Goal: Information Seeking & Learning: Compare options

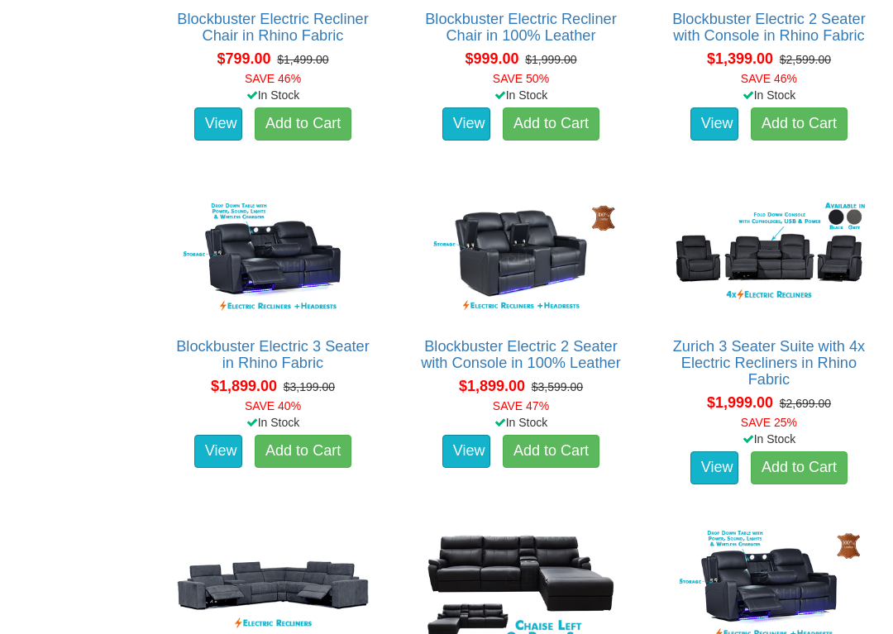
scroll to position [1157, 0]
click at [797, 265] on img at bounding box center [768, 259] width 205 height 126
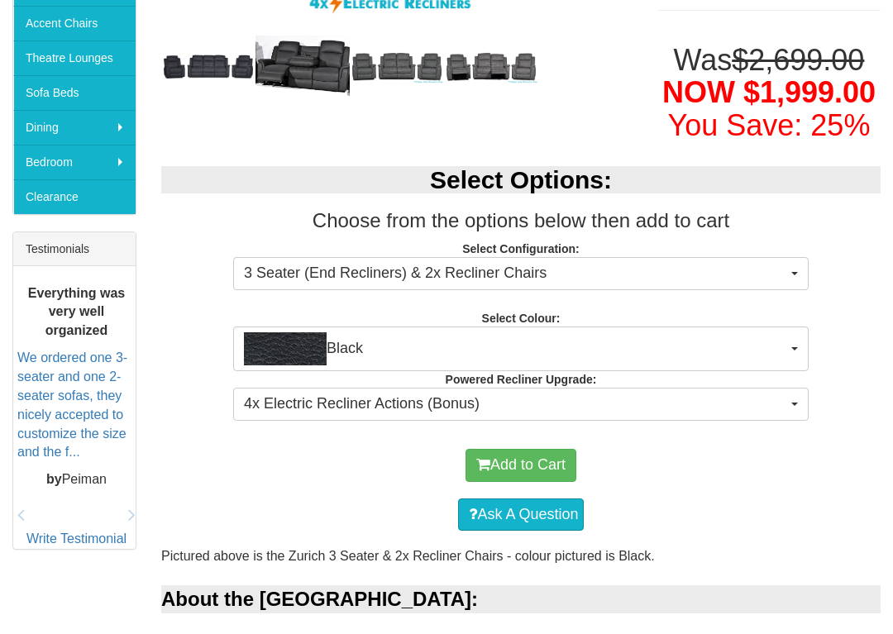
scroll to position [487, 0]
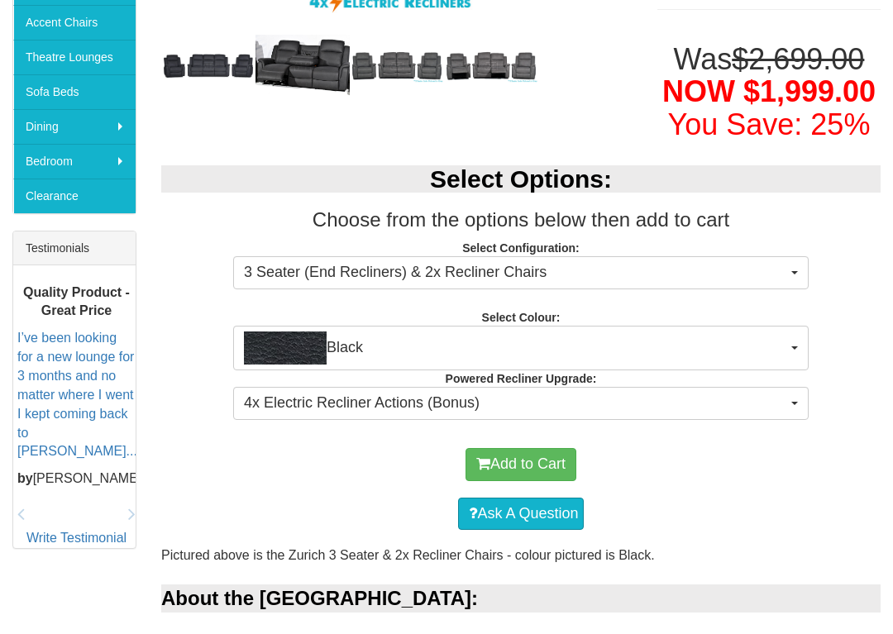
click at [802, 348] on button "Black" at bounding box center [520, 348] width 575 height 45
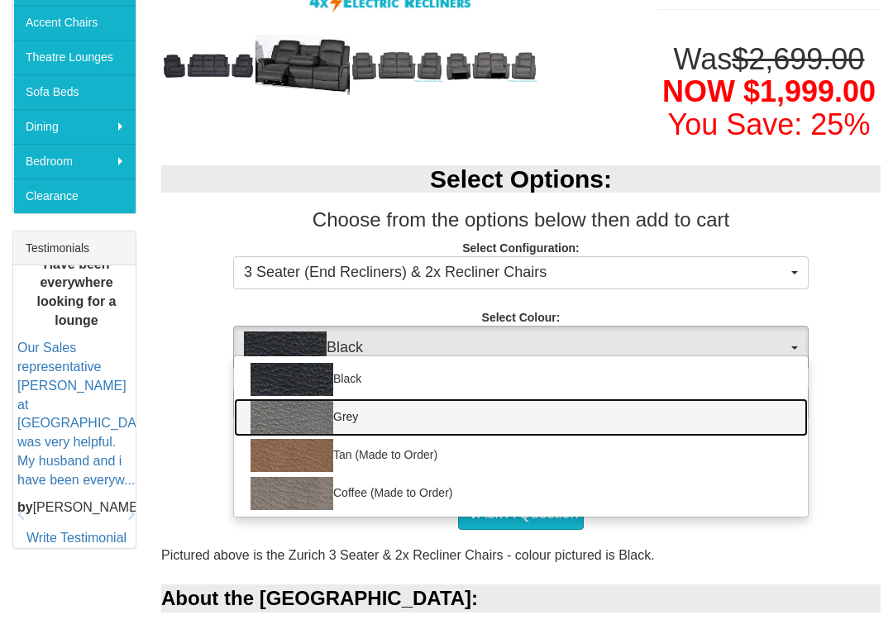
click at [289, 413] on img at bounding box center [291, 417] width 83 height 33
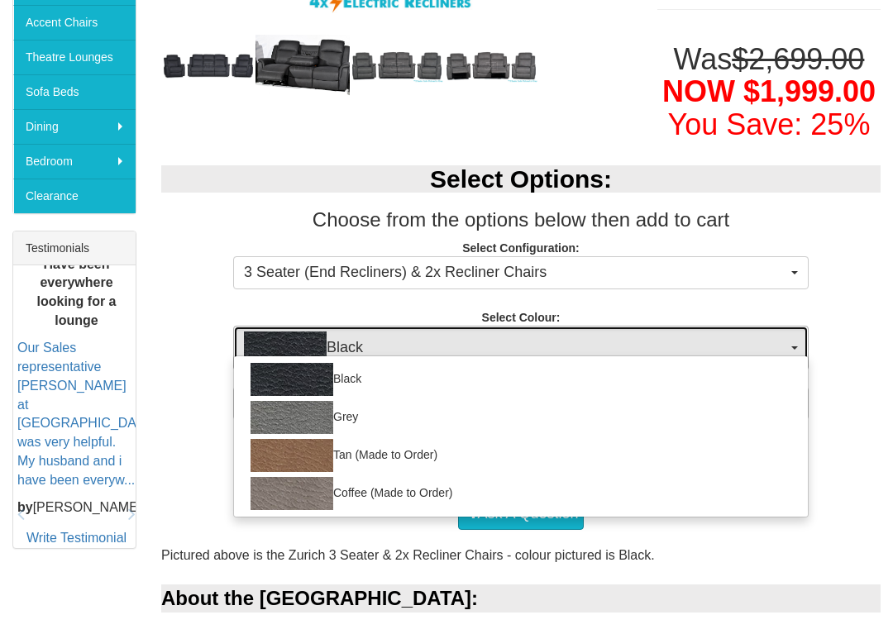
select select "1187"
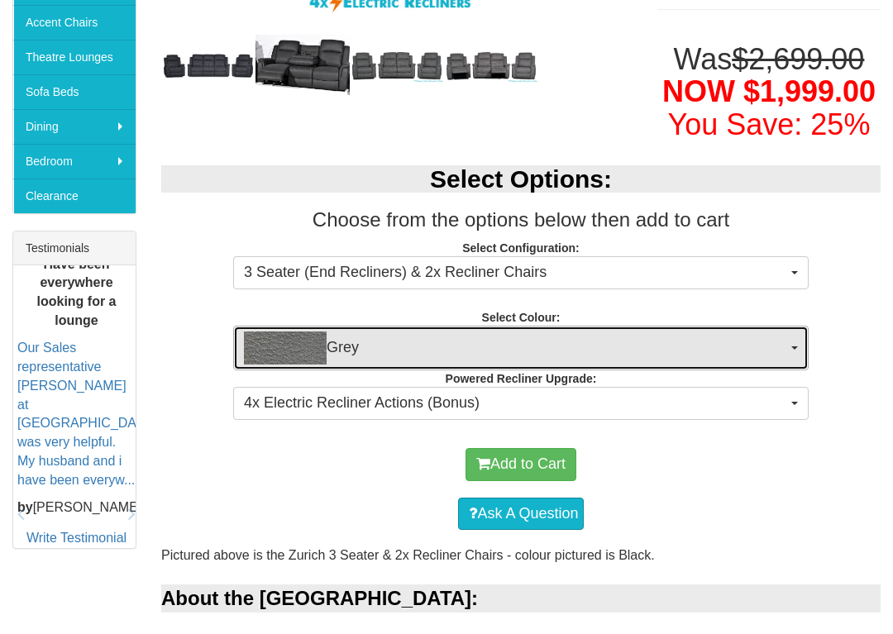
click at [798, 399] on button "4x Electric Recliner Actions (Bonus)" at bounding box center [520, 403] width 575 height 33
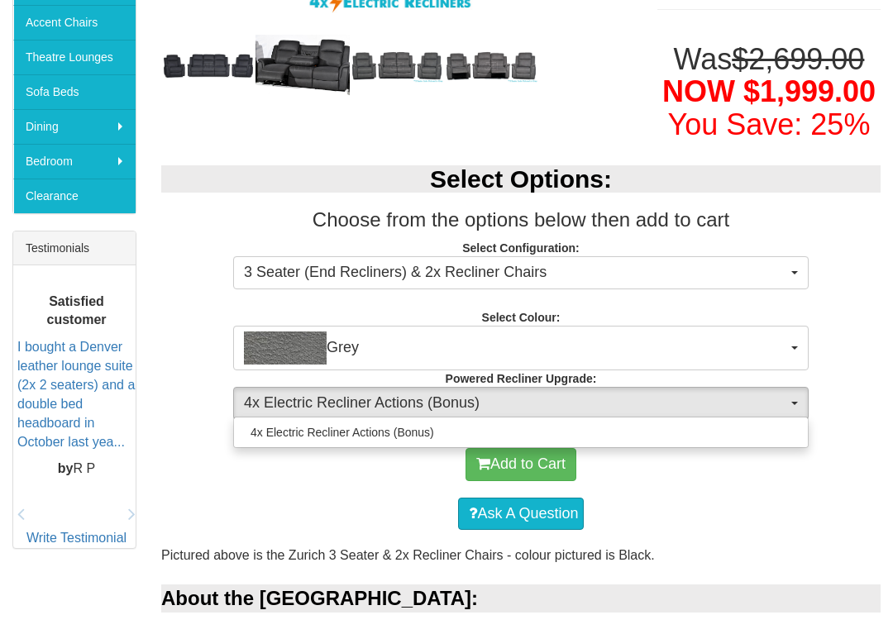
click at [868, 383] on div at bounding box center [446, 317] width 893 height 634
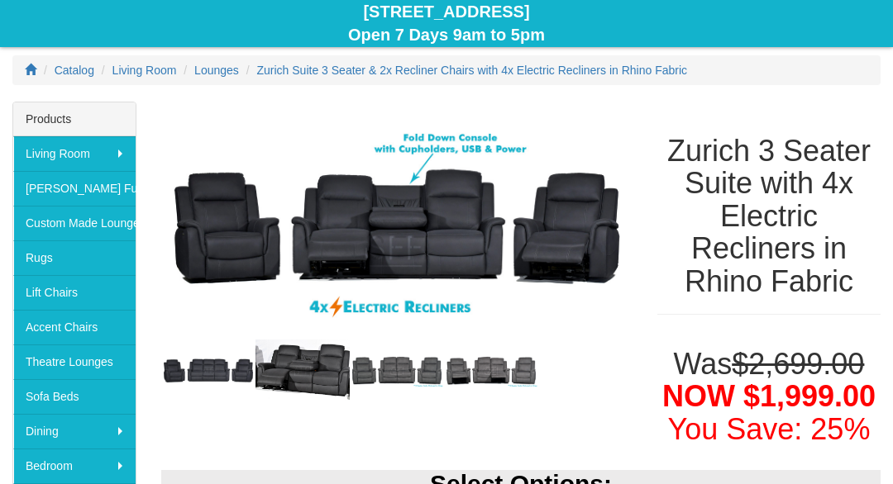
scroll to position [0, 0]
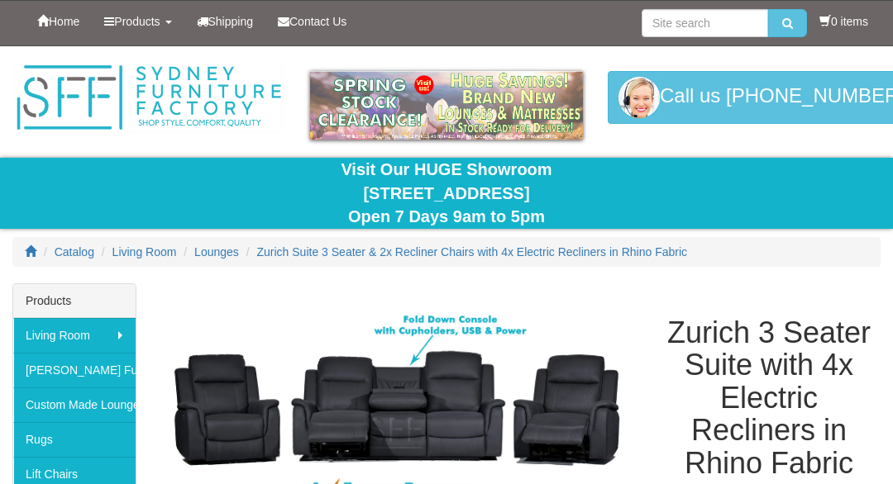
click at [64, 23] on span "Home" at bounding box center [64, 21] width 31 height 13
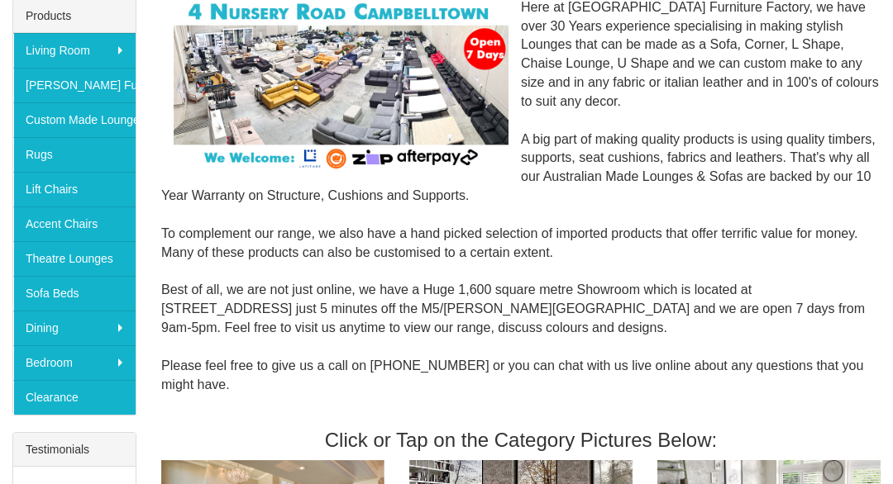
scroll to position [237, 0]
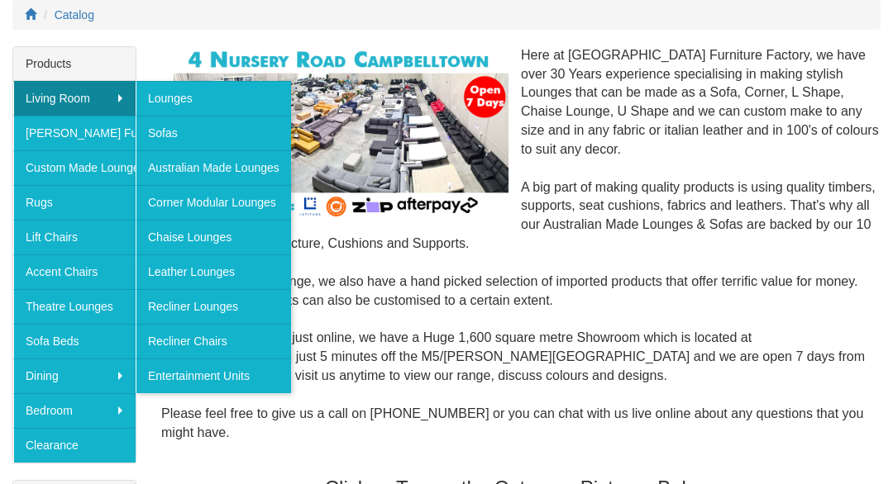
click at [236, 278] on link "Leather Lounges" at bounding box center [213, 272] width 155 height 35
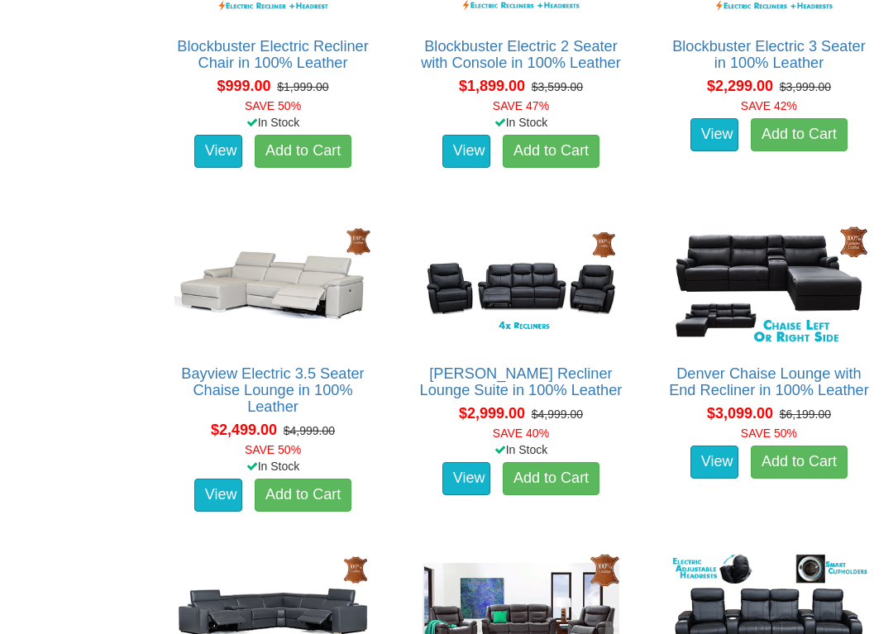
scroll to position [1087, 0]
click at [462, 462] on link "View" at bounding box center [466, 478] width 48 height 33
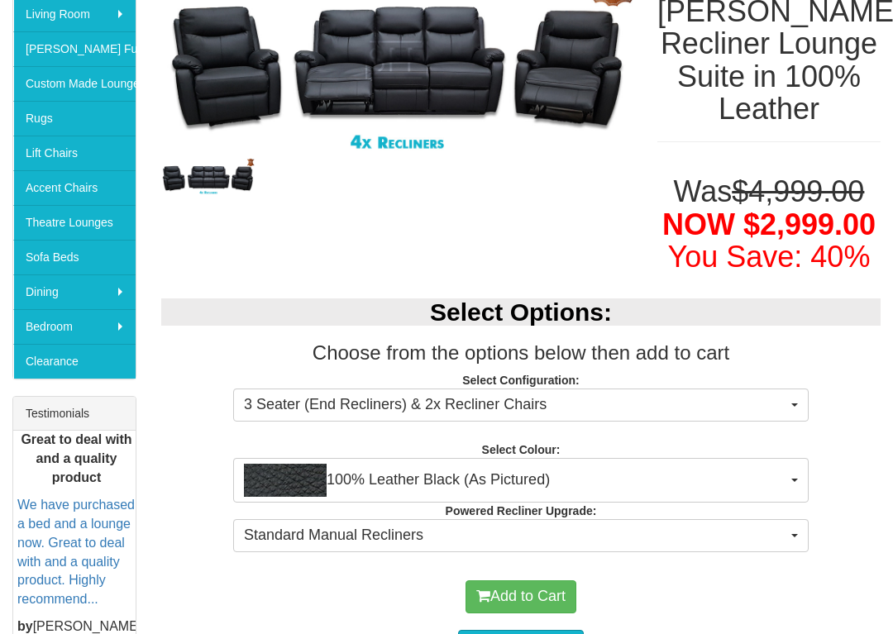
scroll to position [322, 0]
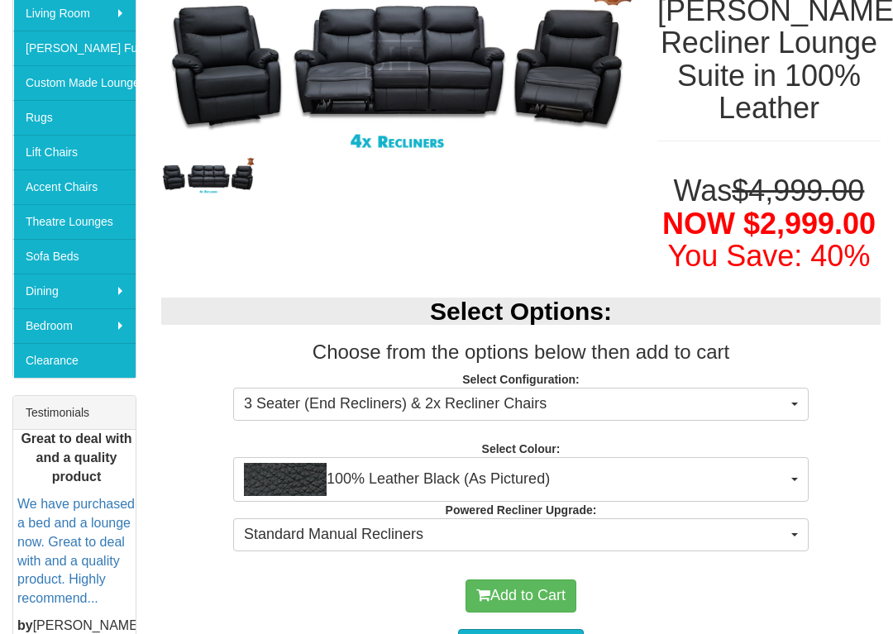
click at [794, 477] on button "100% Leather Black (As Pictured)" at bounding box center [520, 479] width 575 height 45
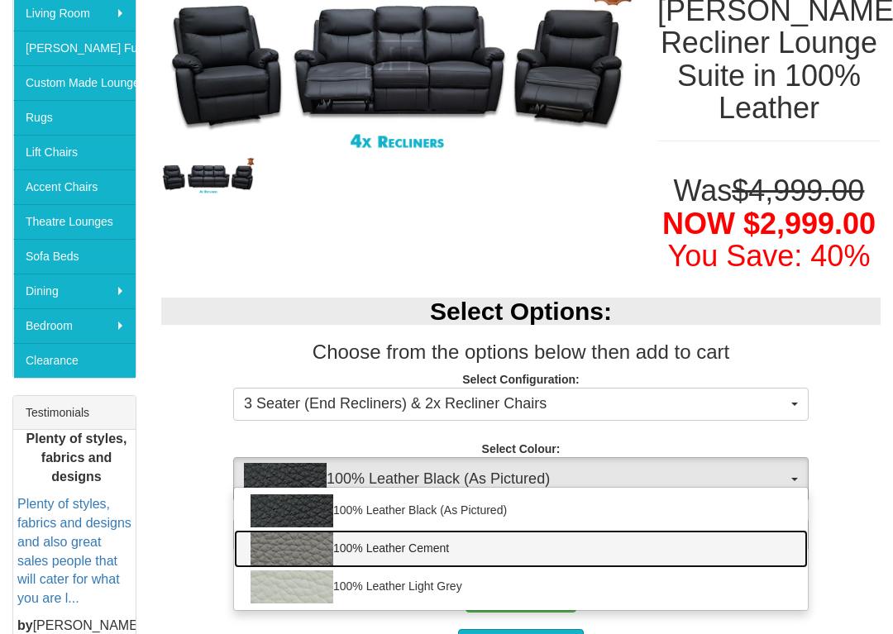
click at [298, 484] on img at bounding box center [291, 548] width 83 height 33
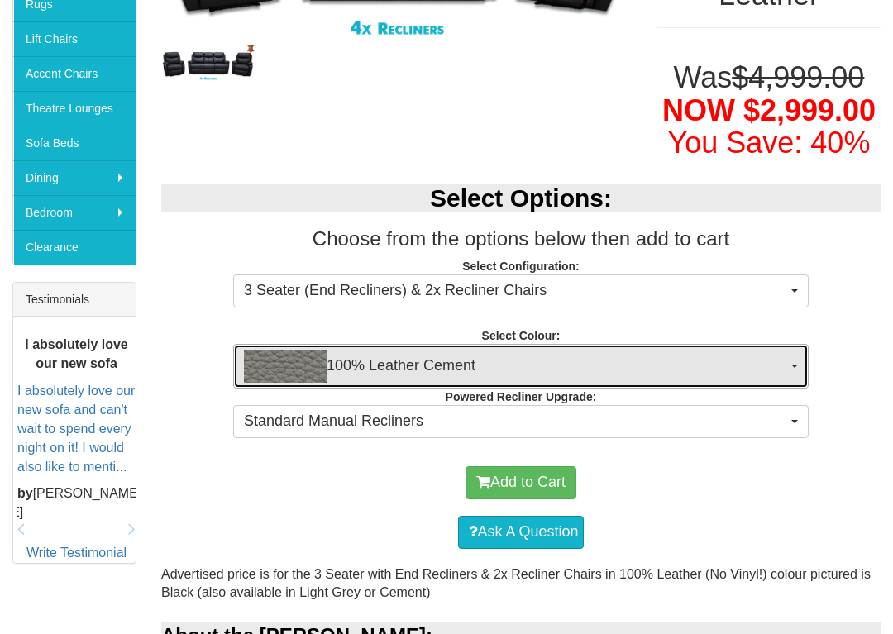
scroll to position [436, 0]
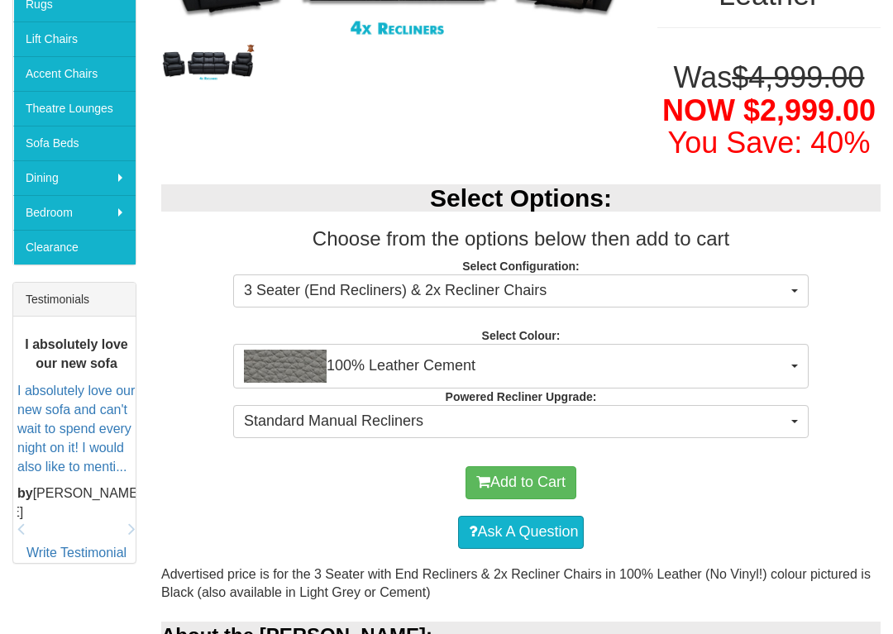
click at [481, 360] on span "100% Leather Cement" at bounding box center [515, 366] width 543 height 33
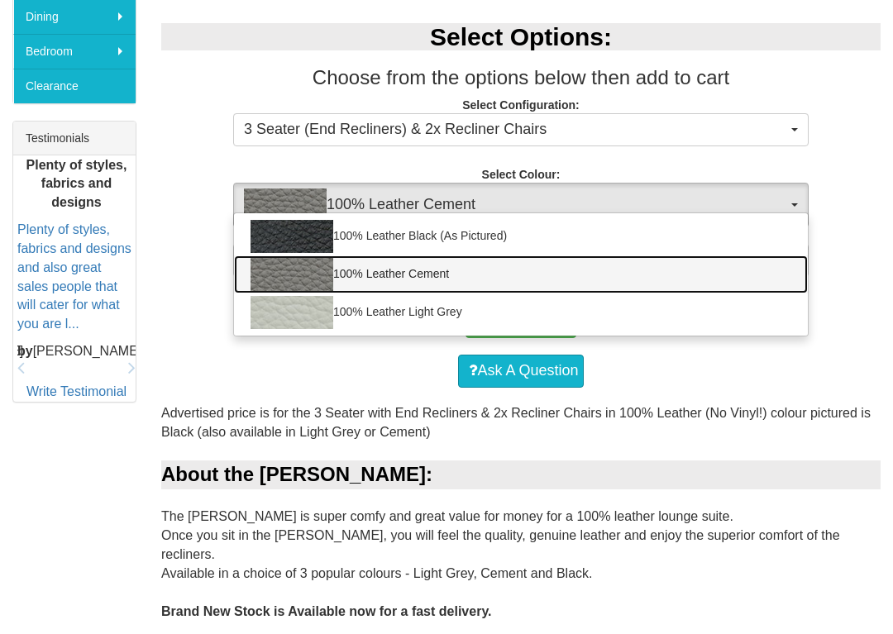
scroll to position [608, 0]
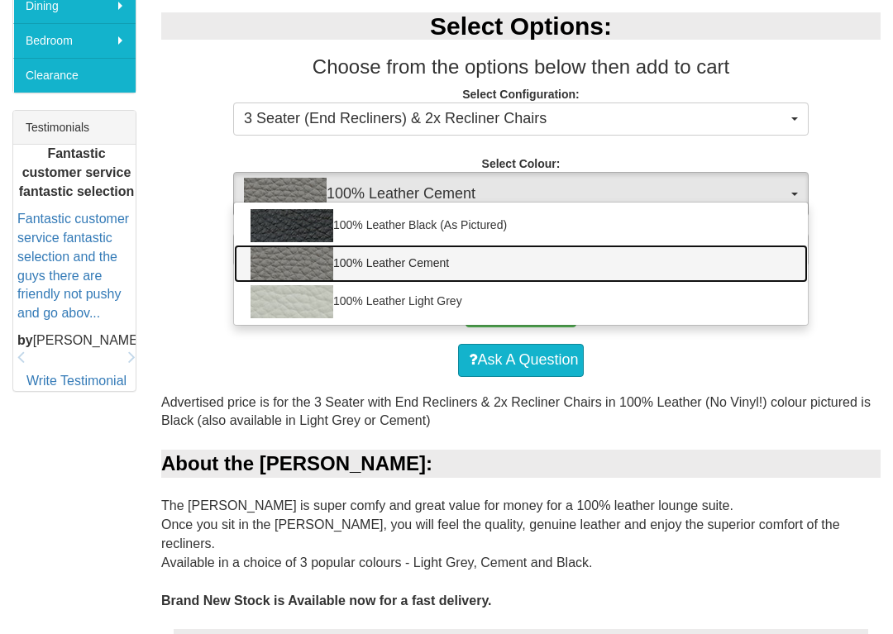
click at [311, 255] on img at bounding box center [291, 263] width 83 height 33
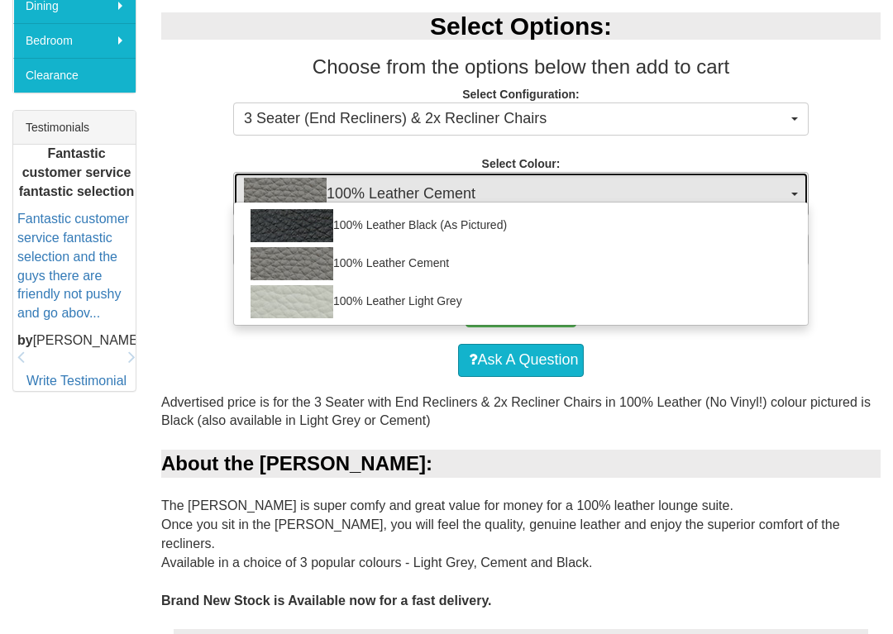
select select "2001"
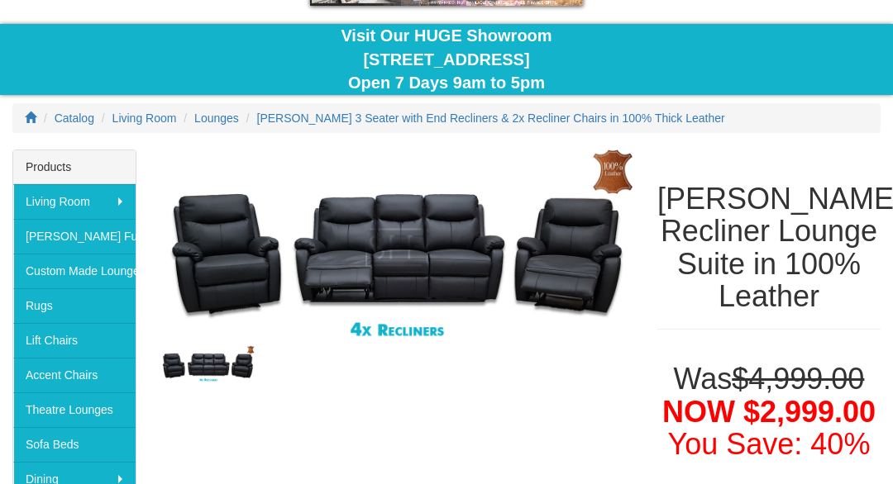
scroll to position [0, 0]
